Goal: Information Seeking & Learning: Understand process/instructions

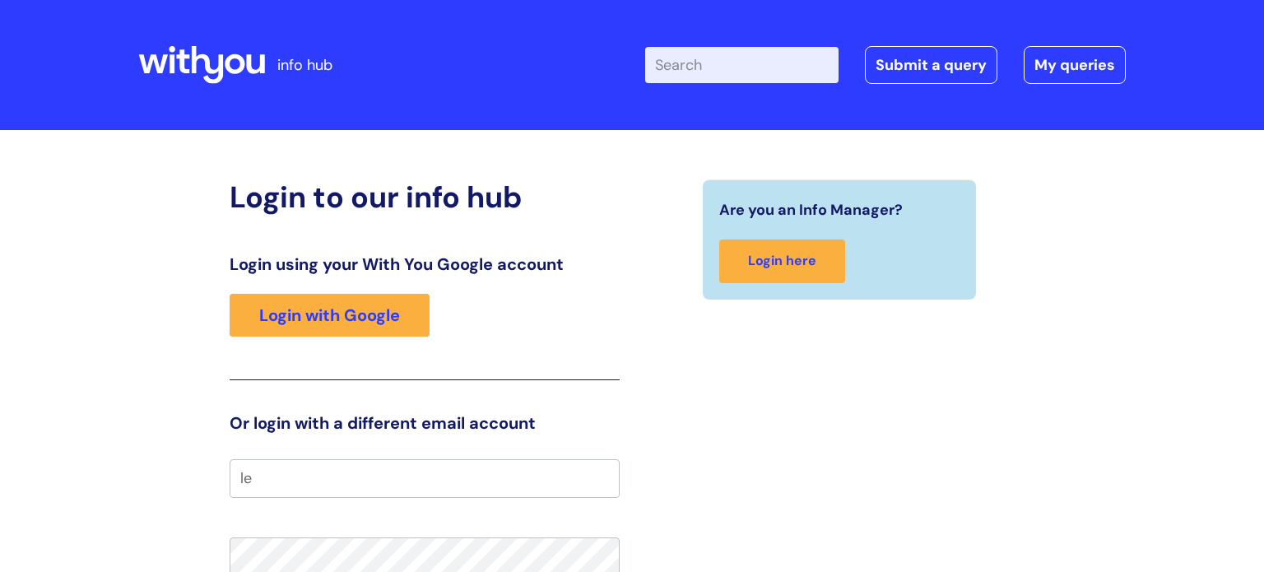
click at [718, 63] on input "Enter your search term here..." at bounding box center [741, 65] width 193 height 36
type input "my journey Plan"
click button "Search" at bounding box center [0, 0] width 0 height 0
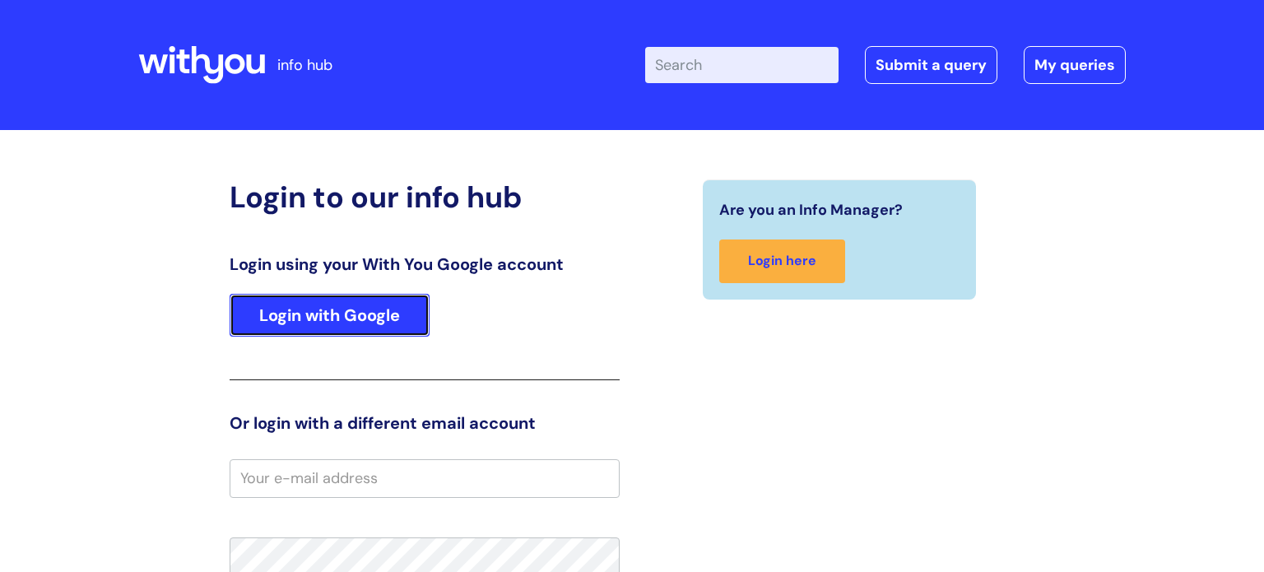
click at [299, 327] on link "Login with Google" at bounding box center [330, 315] width 200 height 43
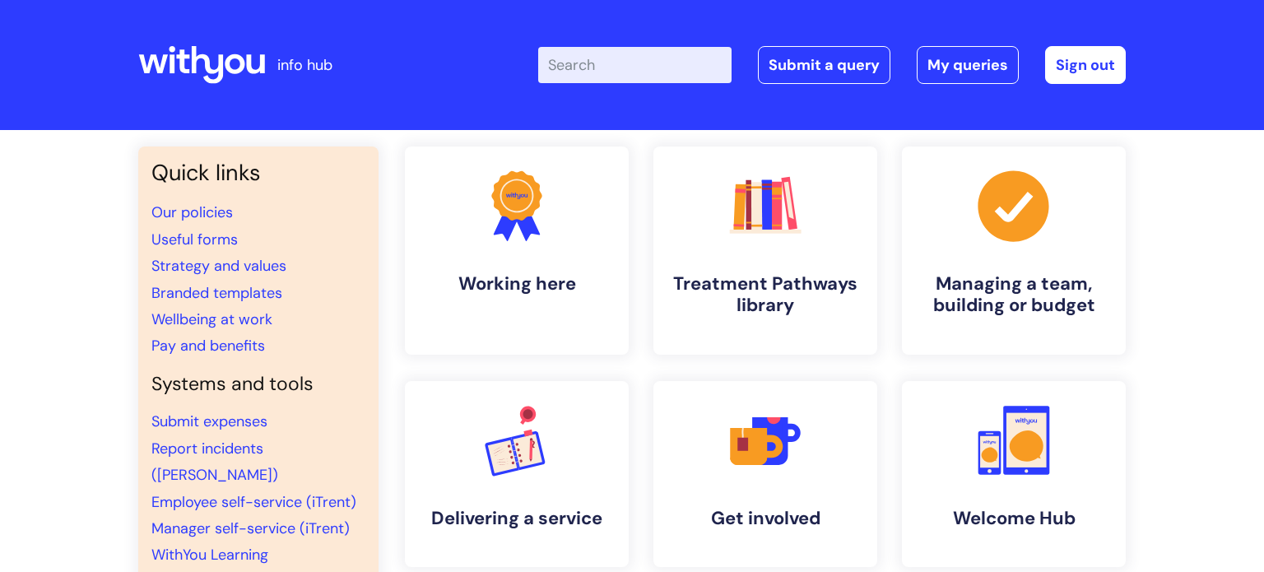
click at [683, 65] on input "Enter your search term here..." at bounding box center [634, 65] width 193 height 36
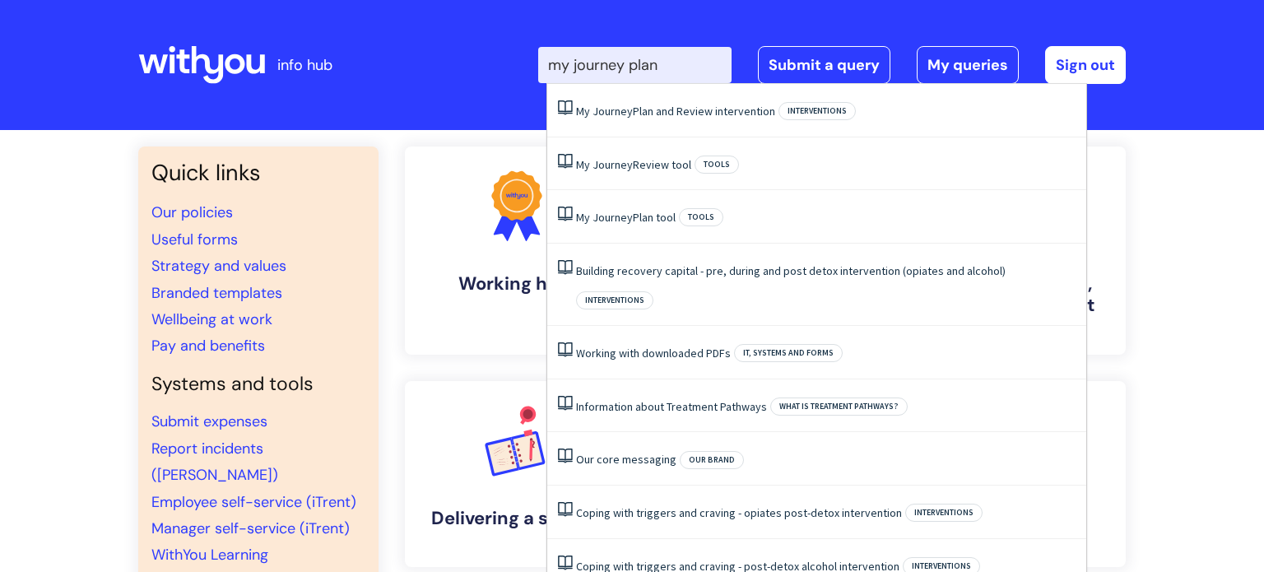
type input "my journey plan"
click button "Search" at bounding box center [0, 0] width 0 height 0
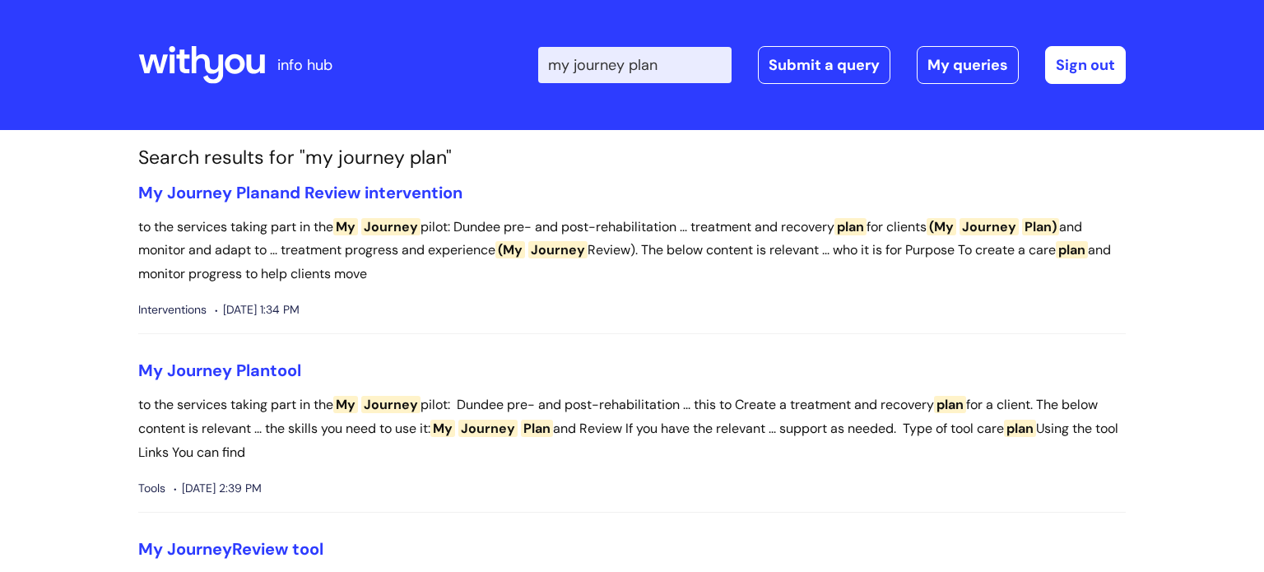
click at [684, 64] on input "my journey plan" at bounding box center [634, 65] width 193 height 36
type input "my journey plan tool"
click button "Search" at bounding box center [0, 0] width 0 height 0
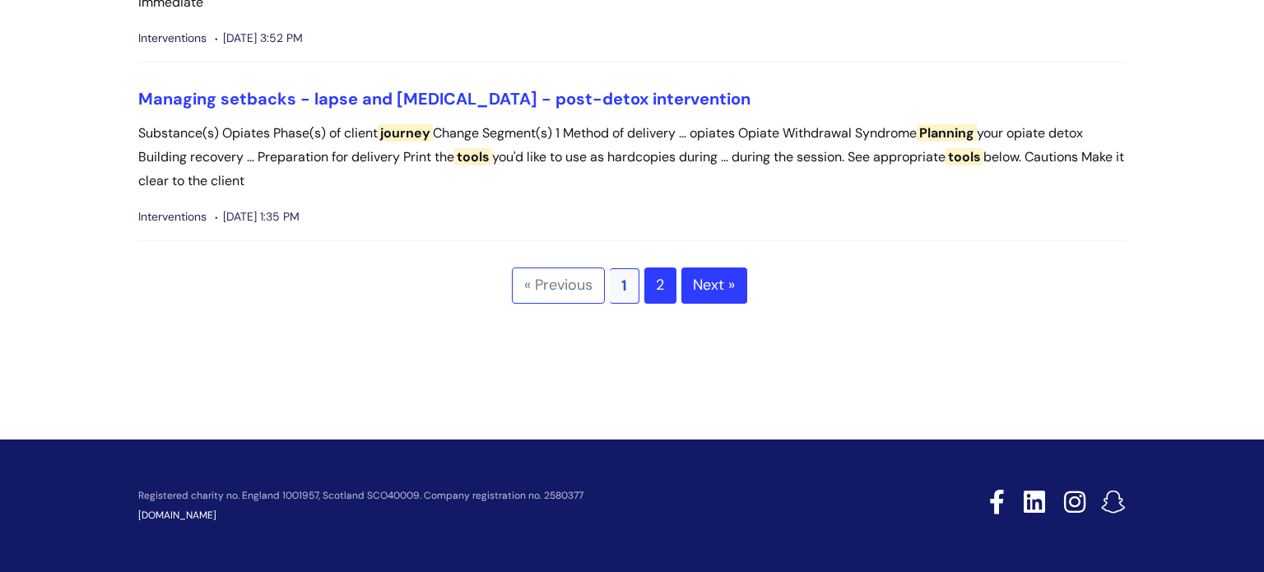
scroll to position [5258, 0]
click at [659, 287] on link "2" at bounding box center [660, 286] width 32 height 36
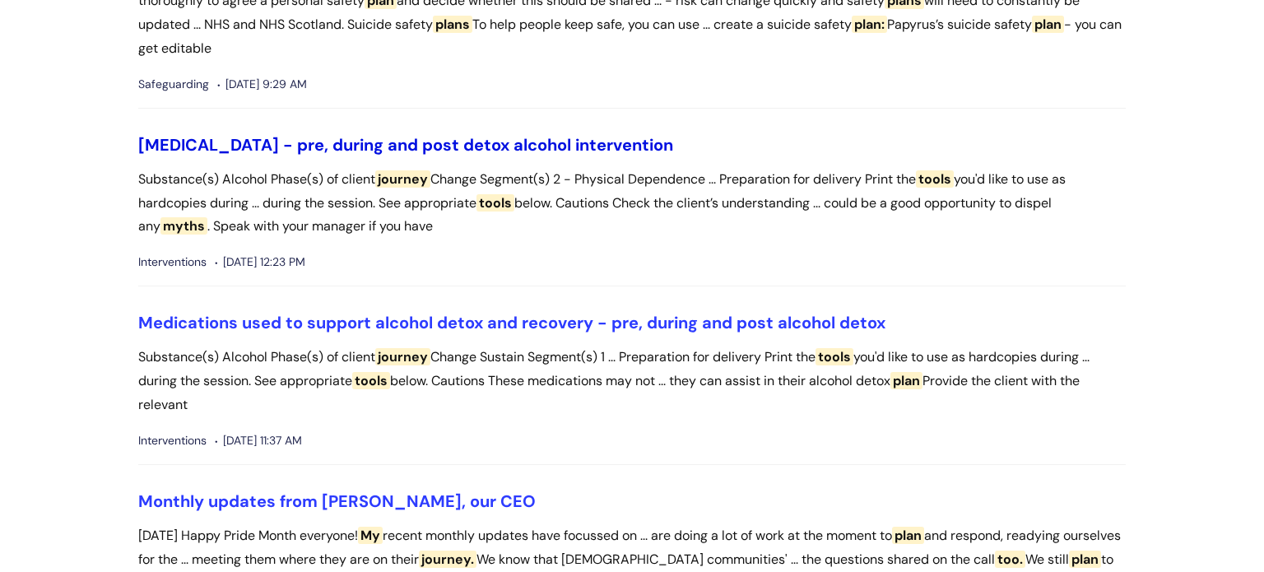
scroll to position [3762, 0]
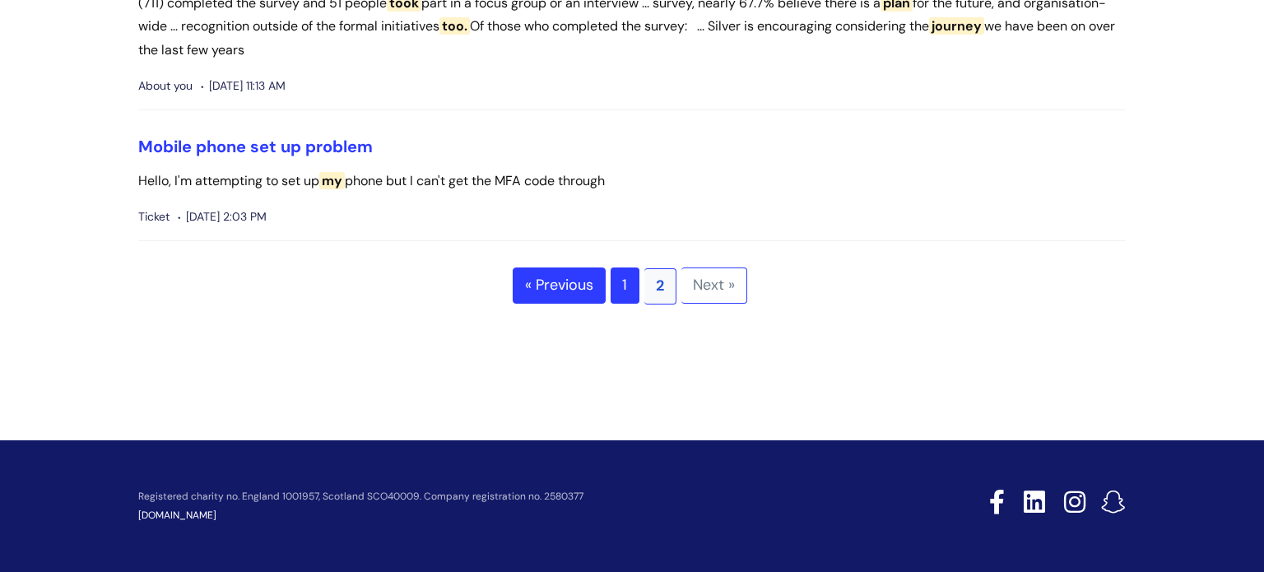
click at [622, 291] on link "1" at bounding box center [625, 286] width 29 height 36
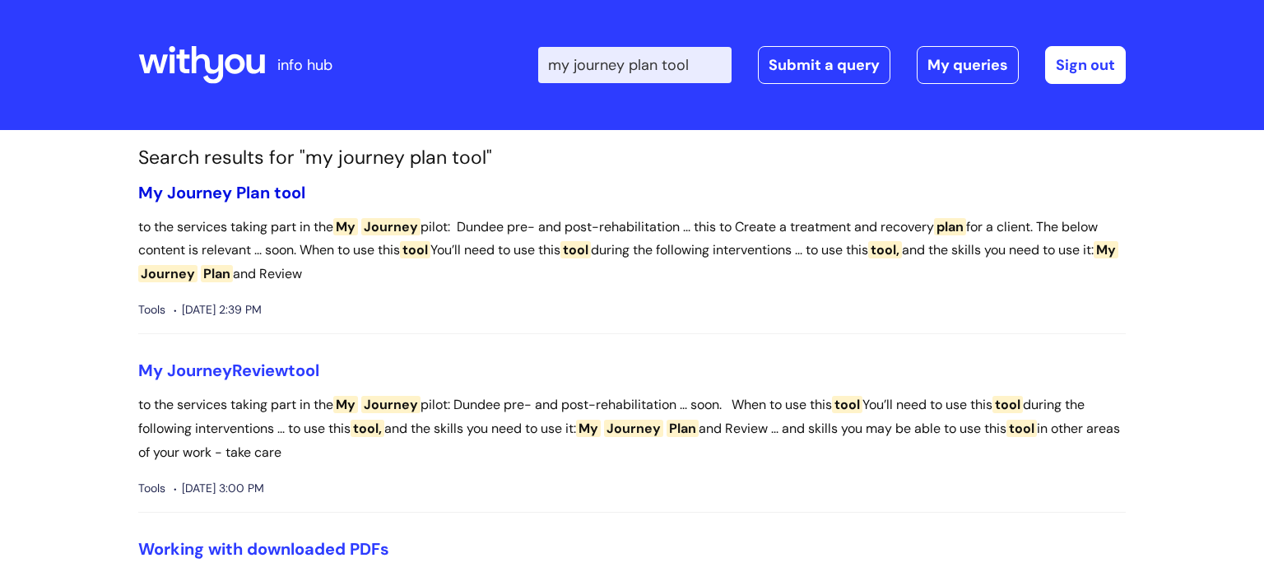
click at [250, 190] on span "Plan" at bounding box center [253, 192] width 34 height 21
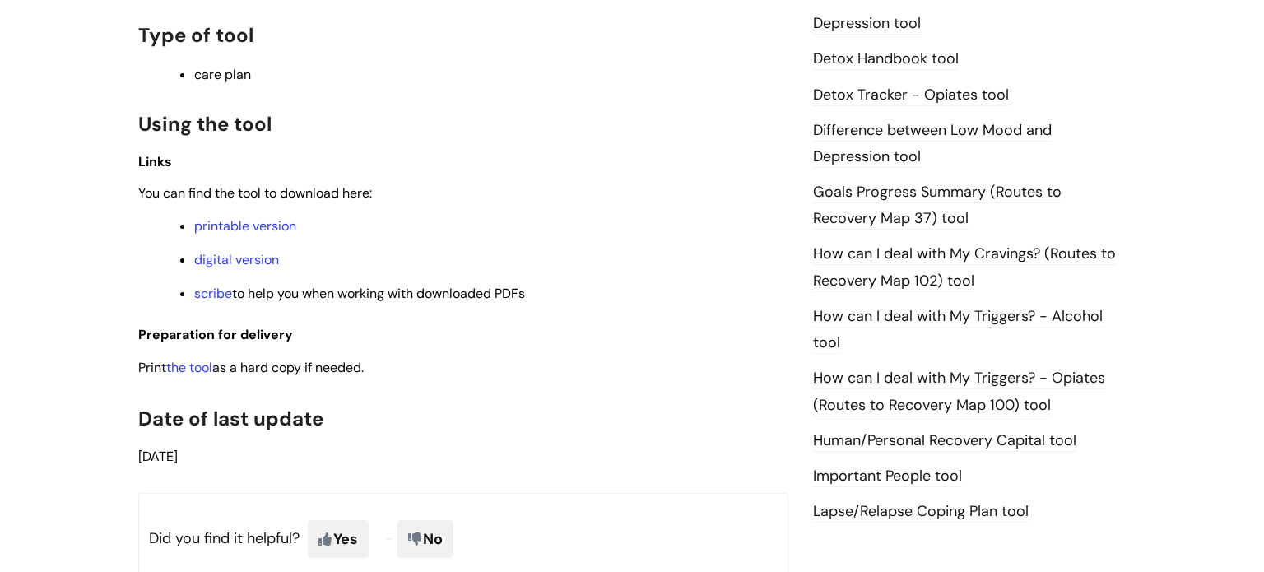
scroll to position [1014, 0]
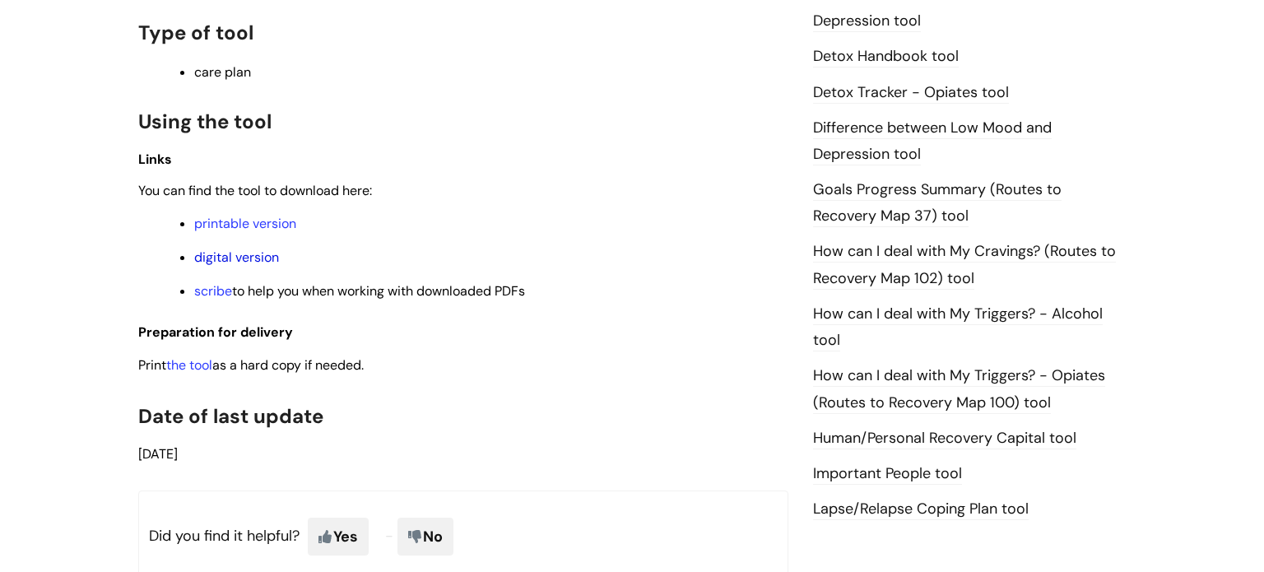
click at [215, 264] on link "digital version" at bounding box center [236, 257] width 85 height 17
